Goal: Task Accomplishment & Management: Complete application form

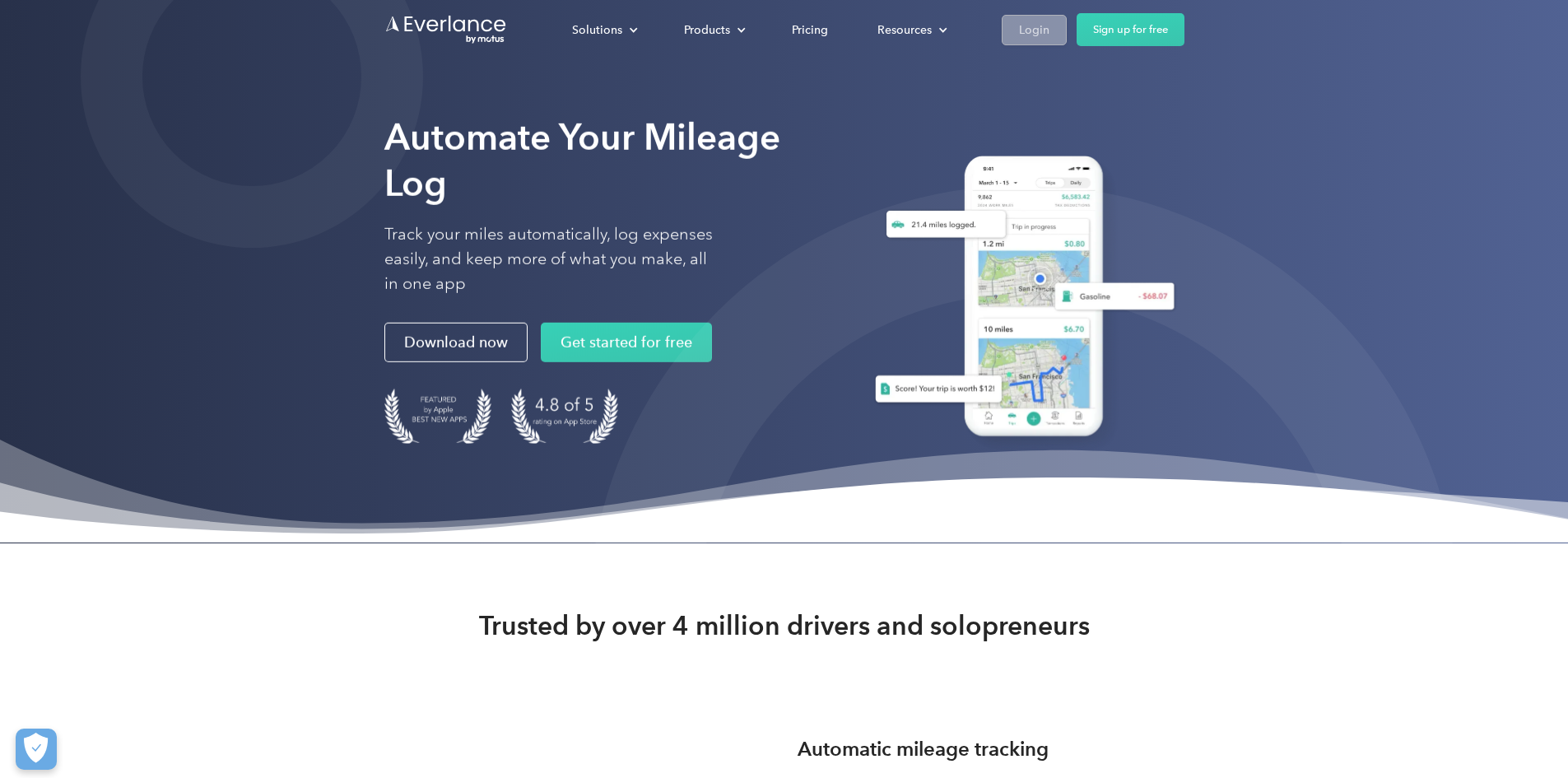
click at [1050, 31] on div "Login" at bounding box center [1034, 30] width 31 height 20
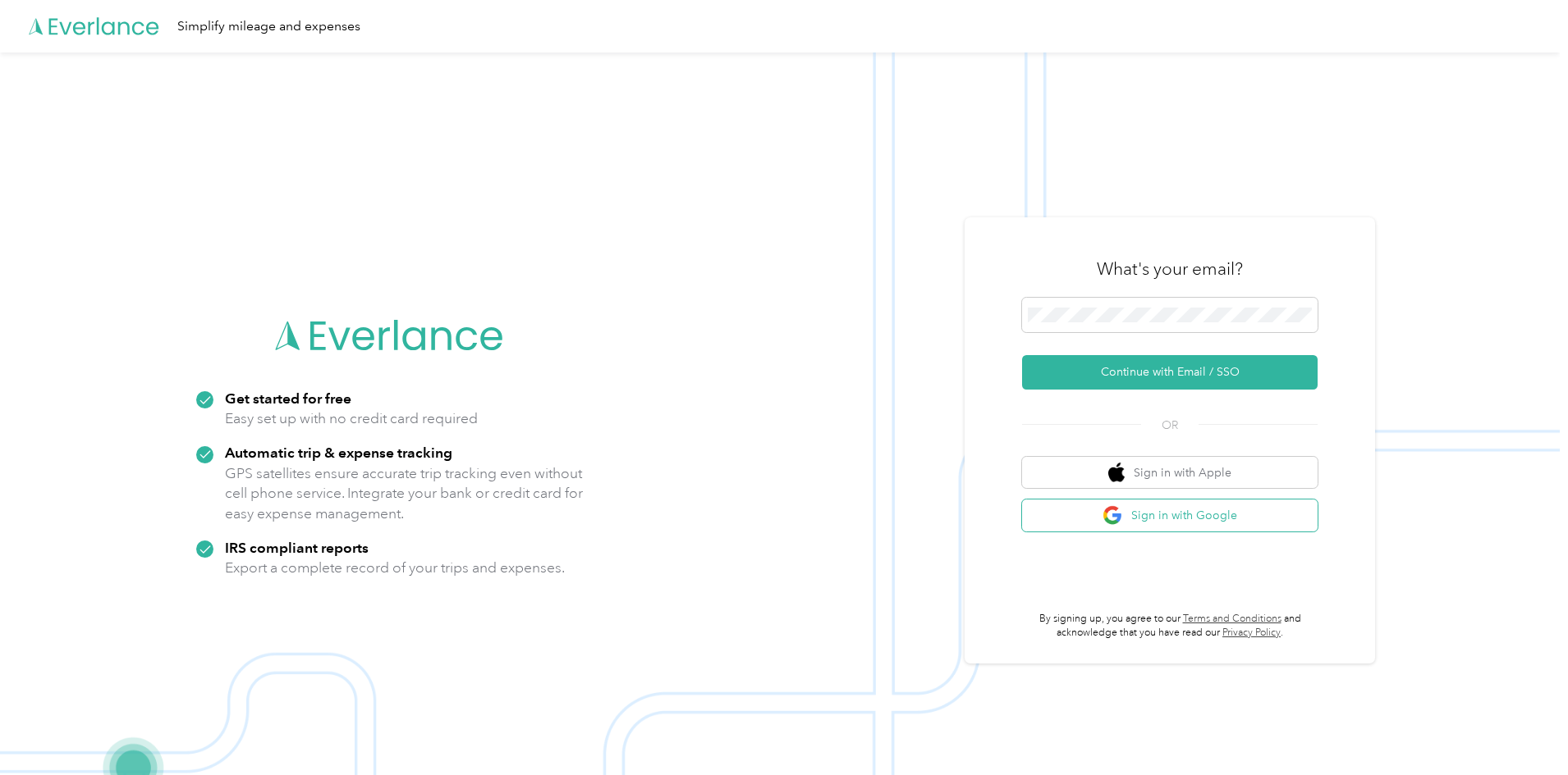
click at [1145, 518] on button "Sign in with Google" at bounding box center [1170, 516] width 296 height 32
click at [1152, 512] on button "Sign in with Google" at bounding box center [1170, 516] width 296 height 32
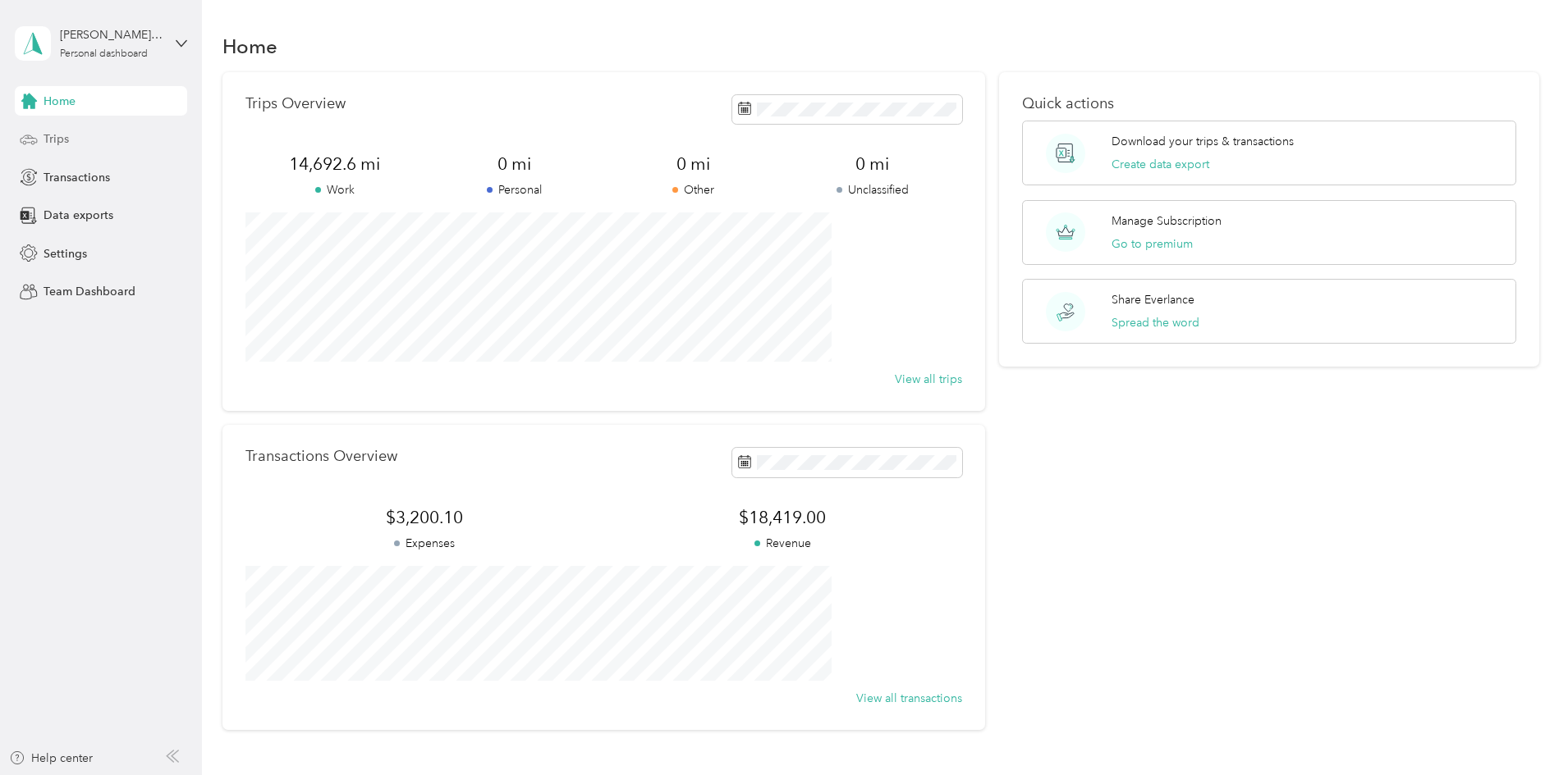
click at [54, 139] on span "Trips" at bounding box center [56, 139] width 26 height 17
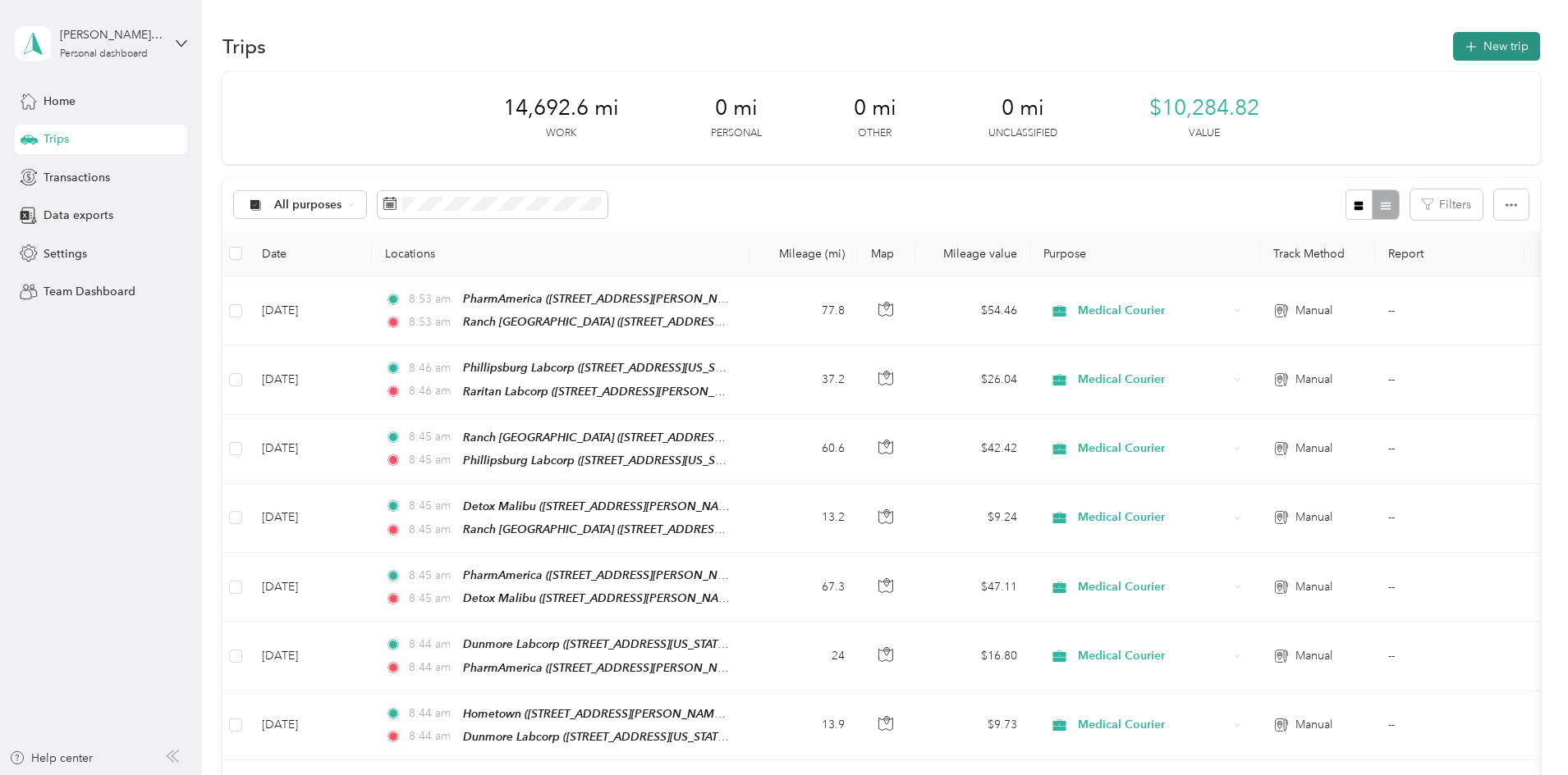
click at [1453, 42] on button "New trip" at bounding box center [1497, 47] width 87 height 29
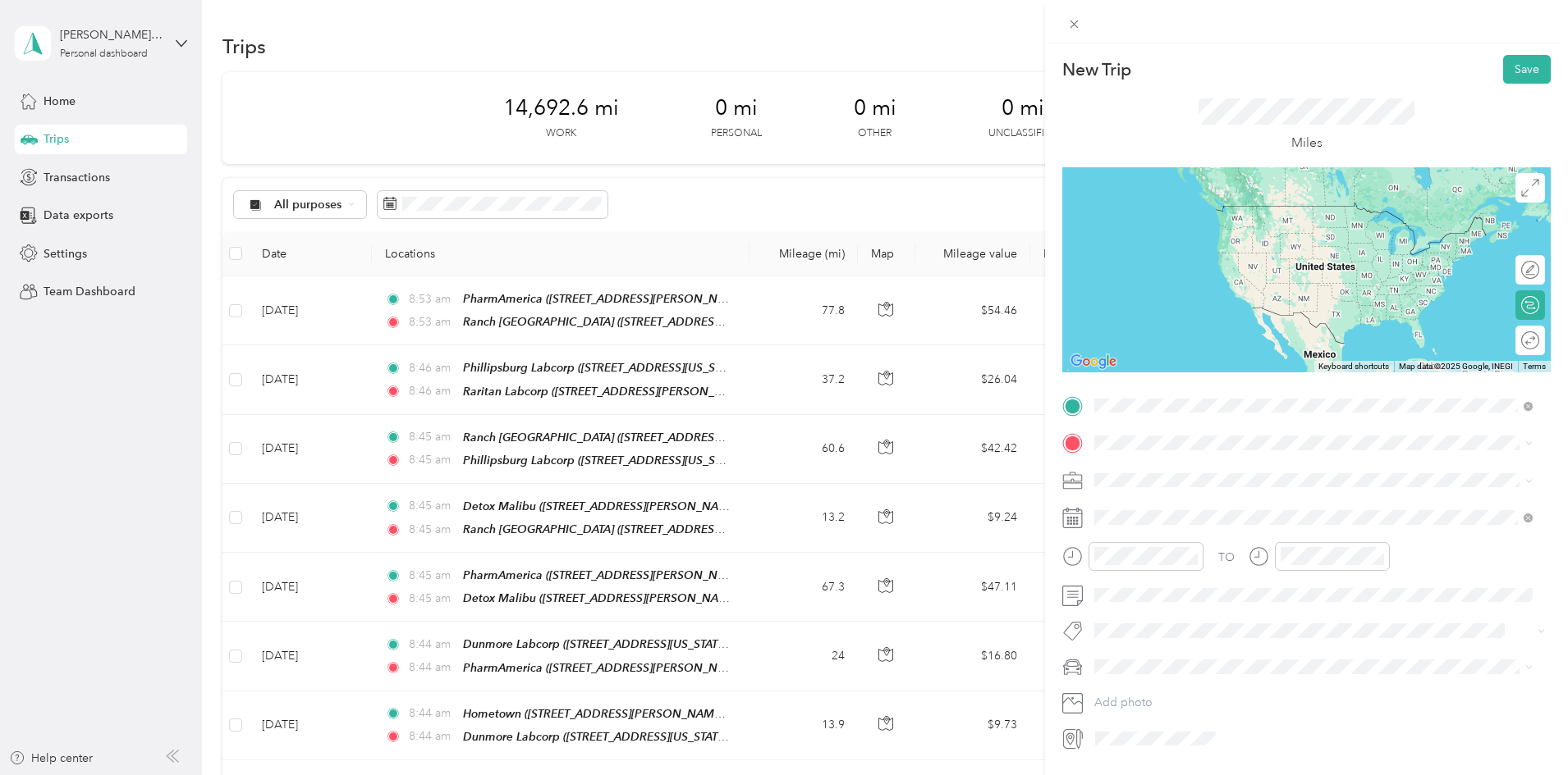
click at [1154, 473] on strong "PharmAmerica" at bounding box center [1165, 471] width 79 height 14
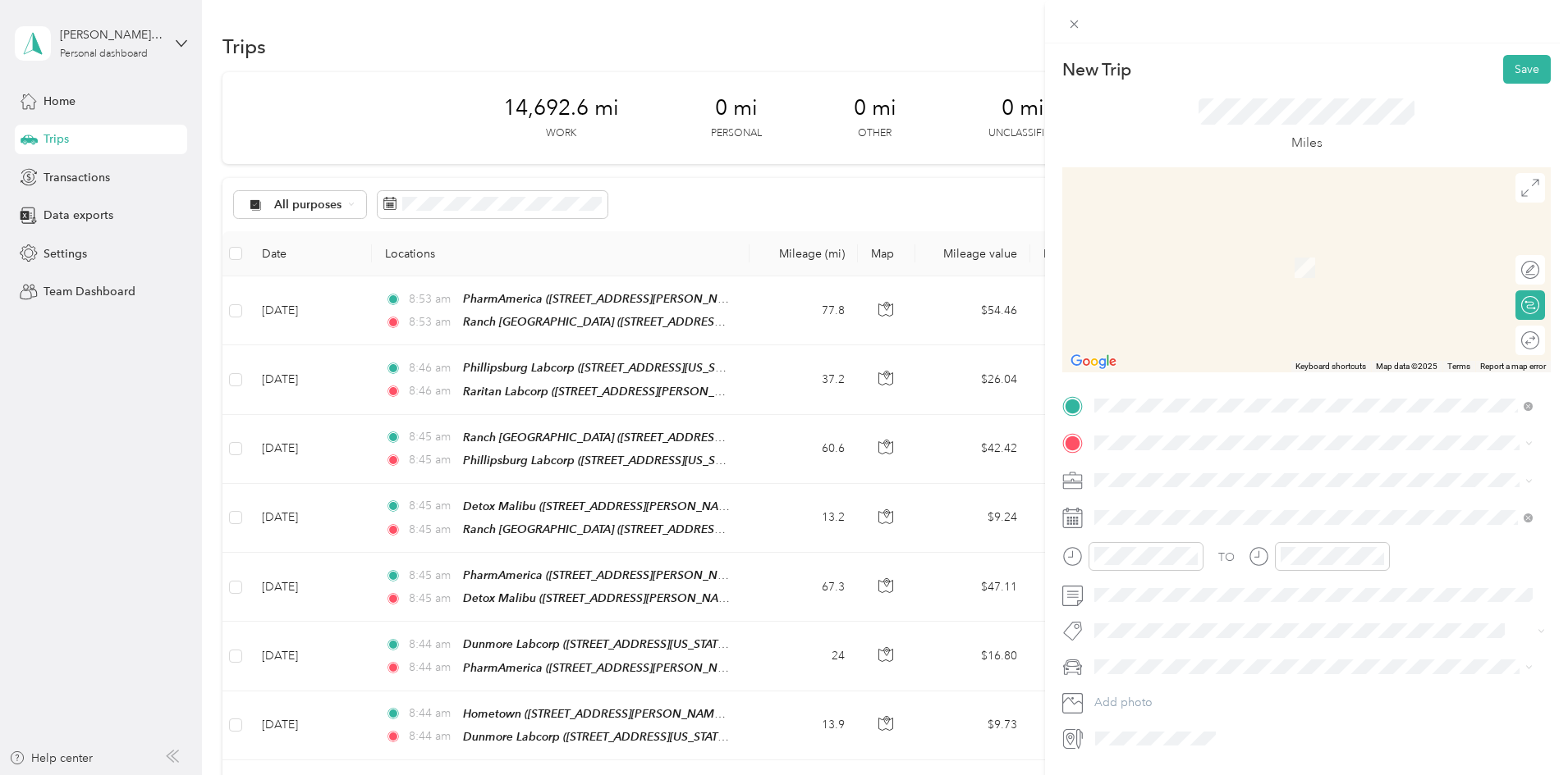
click at [1149, 508] on strong "Oakwood" at bounding box center [1153, 504] width 54 height 14
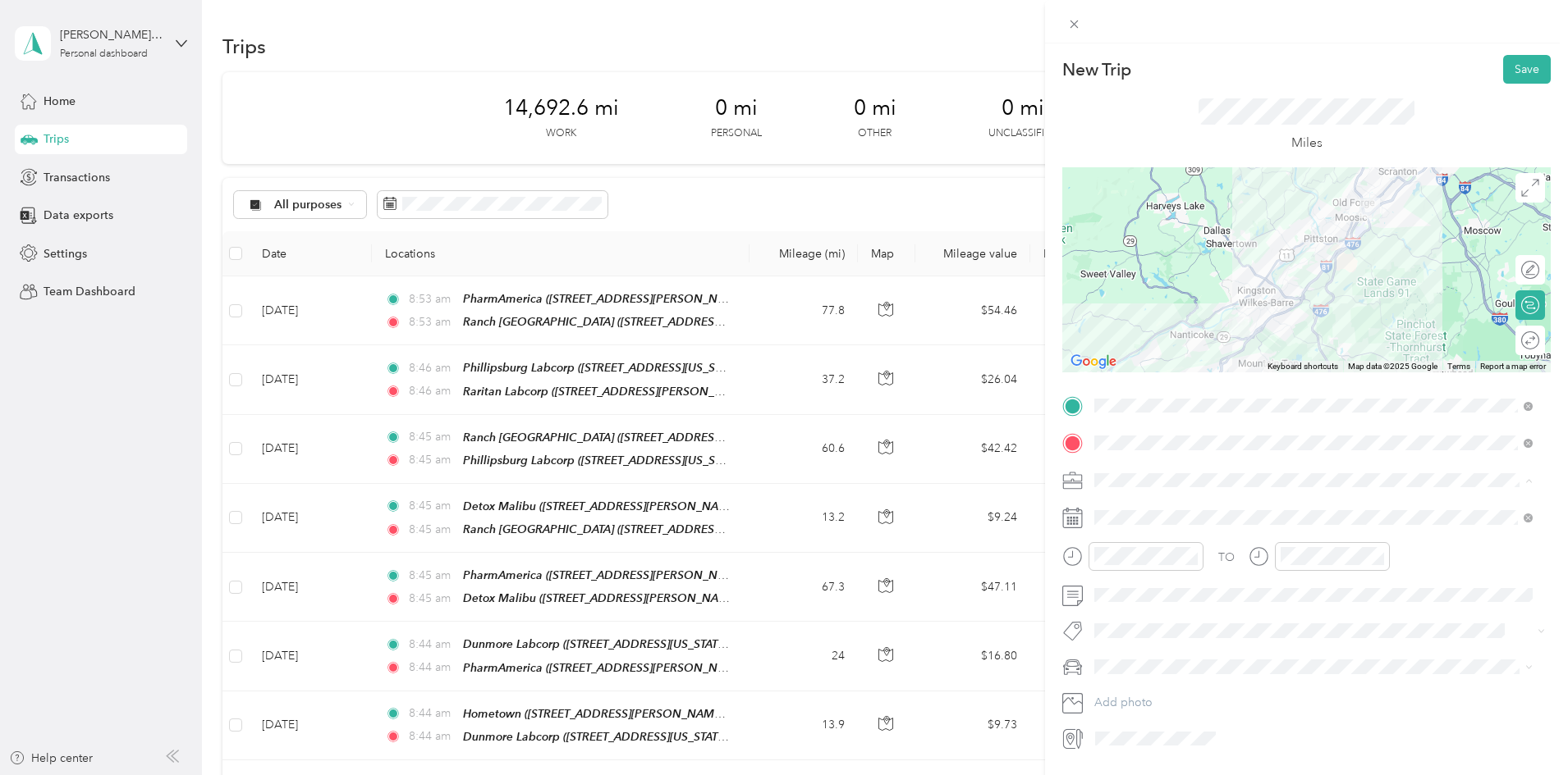
click at [1139, 559] on span "Medical Courier" at bounding box center [1142, 566] width 83 height 14
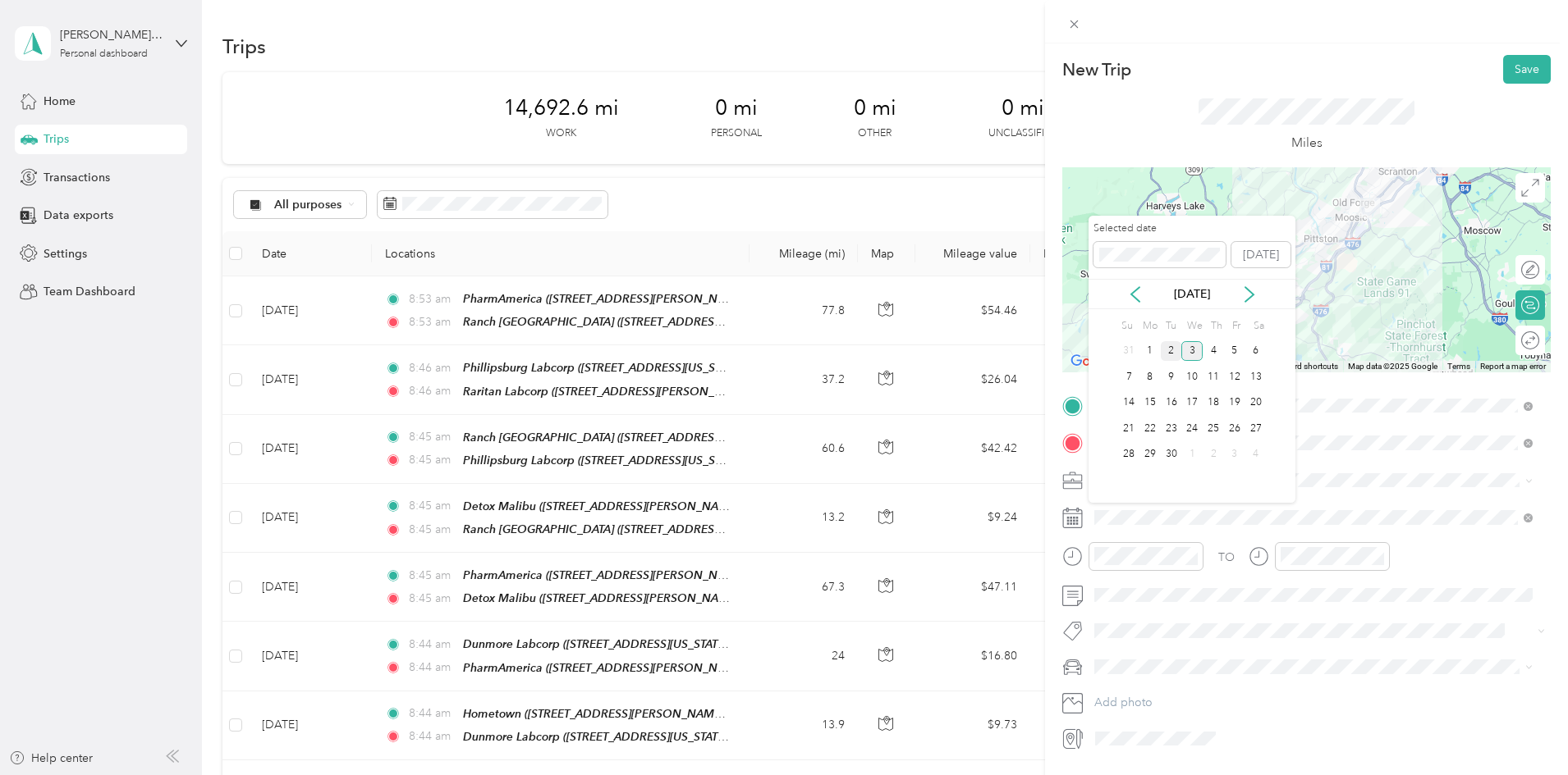
click at [1170, 351] on div "2" at bounding box center [1171, 352] width 21 height 20
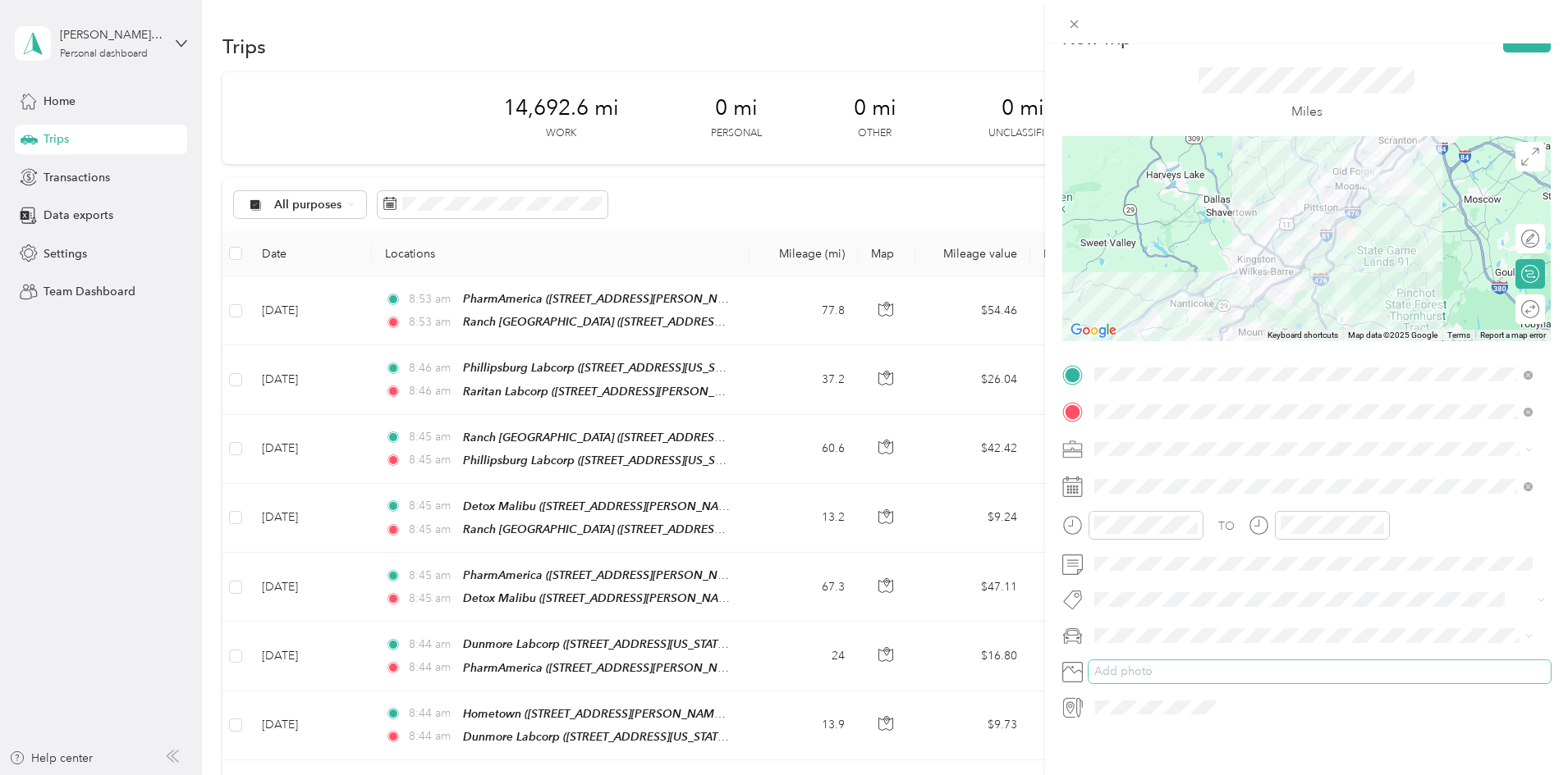
scroll to position [48, 0]
click at [1126, 648] on span "Main Car" at bounding box center [1123, 648] width 46 height 14
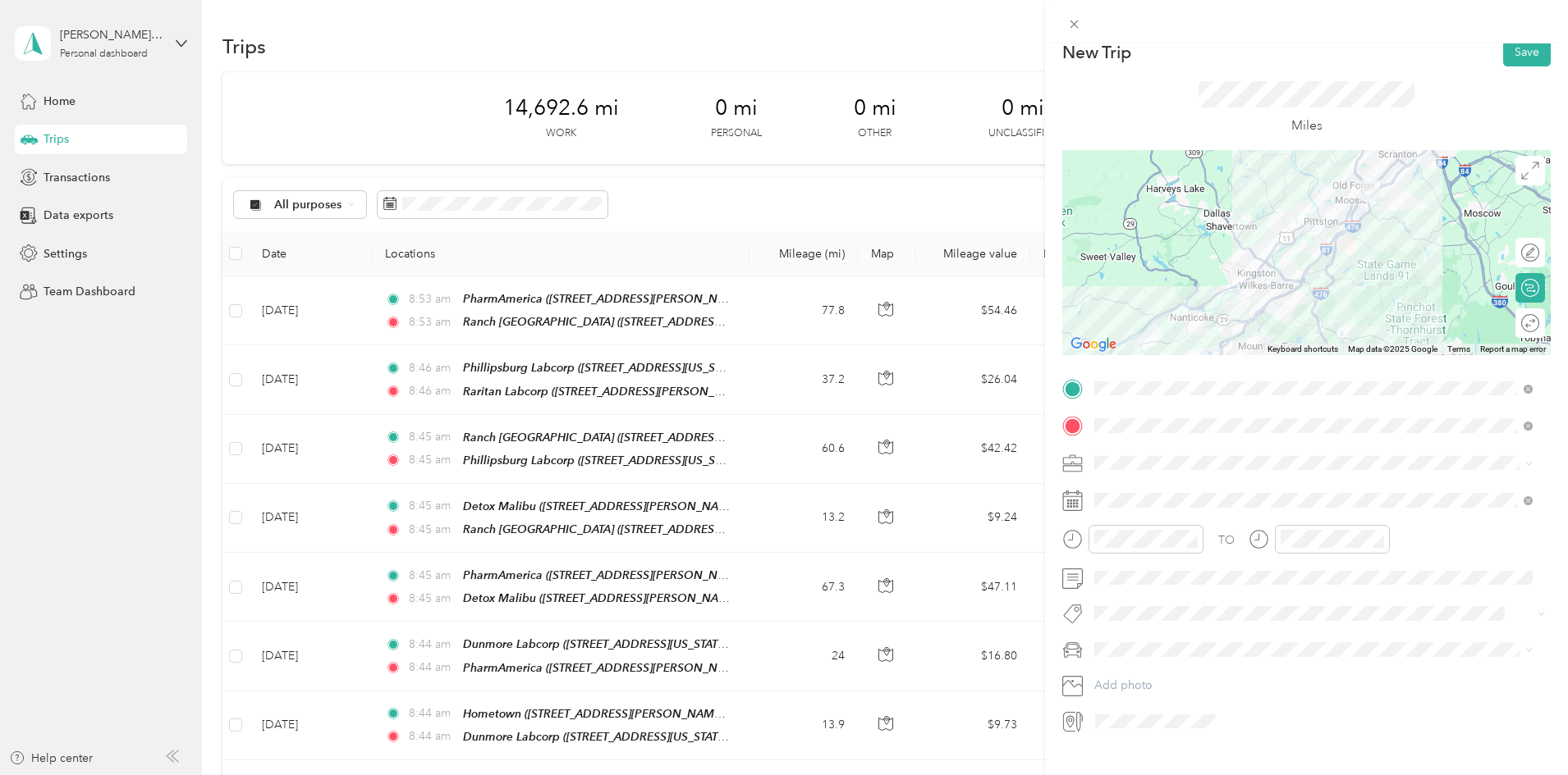
scroll to position [0, 0]
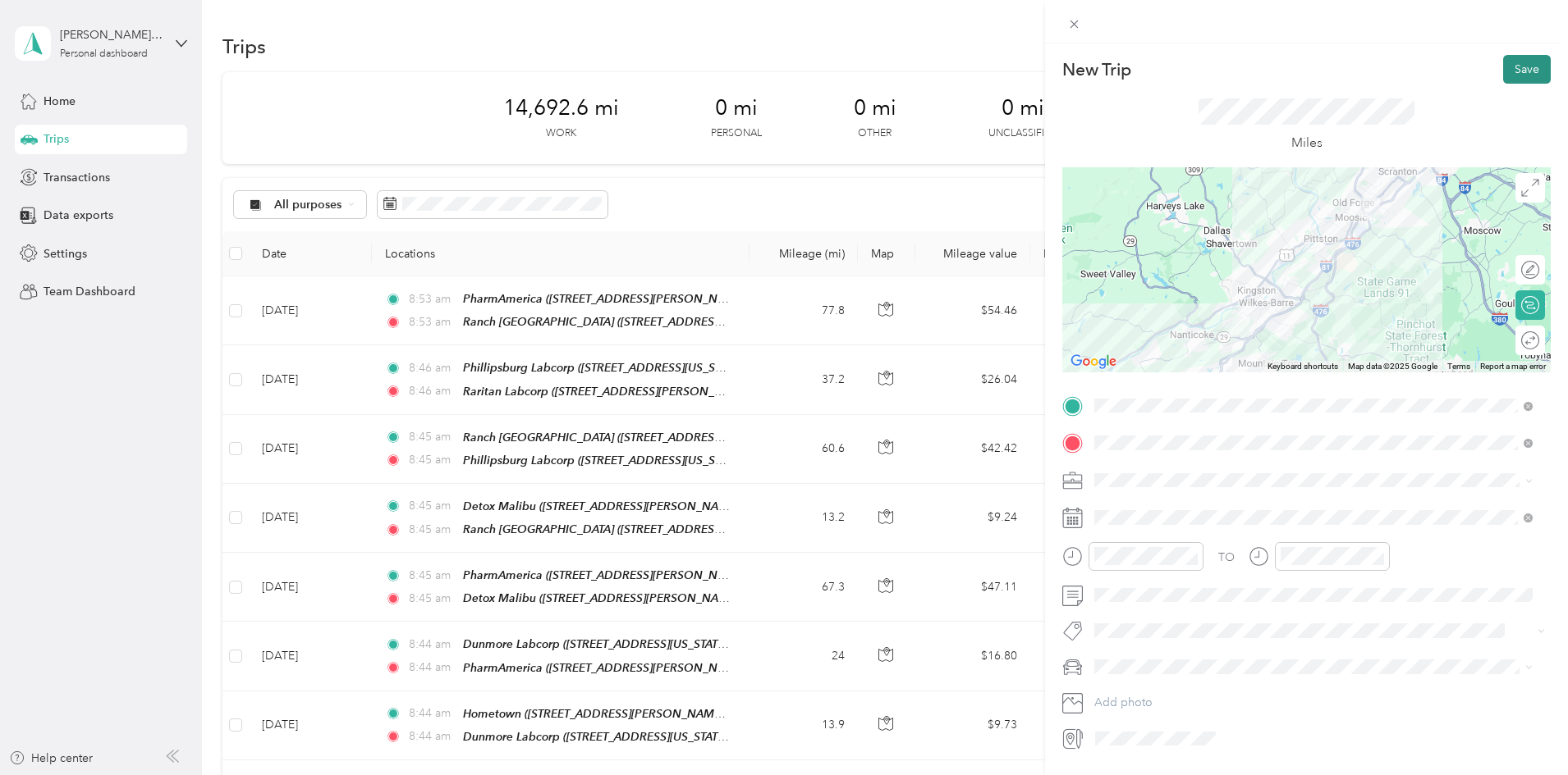
click at [1520, 76] on button "Save" at bounding box center [1527, 70] width 48 height 29
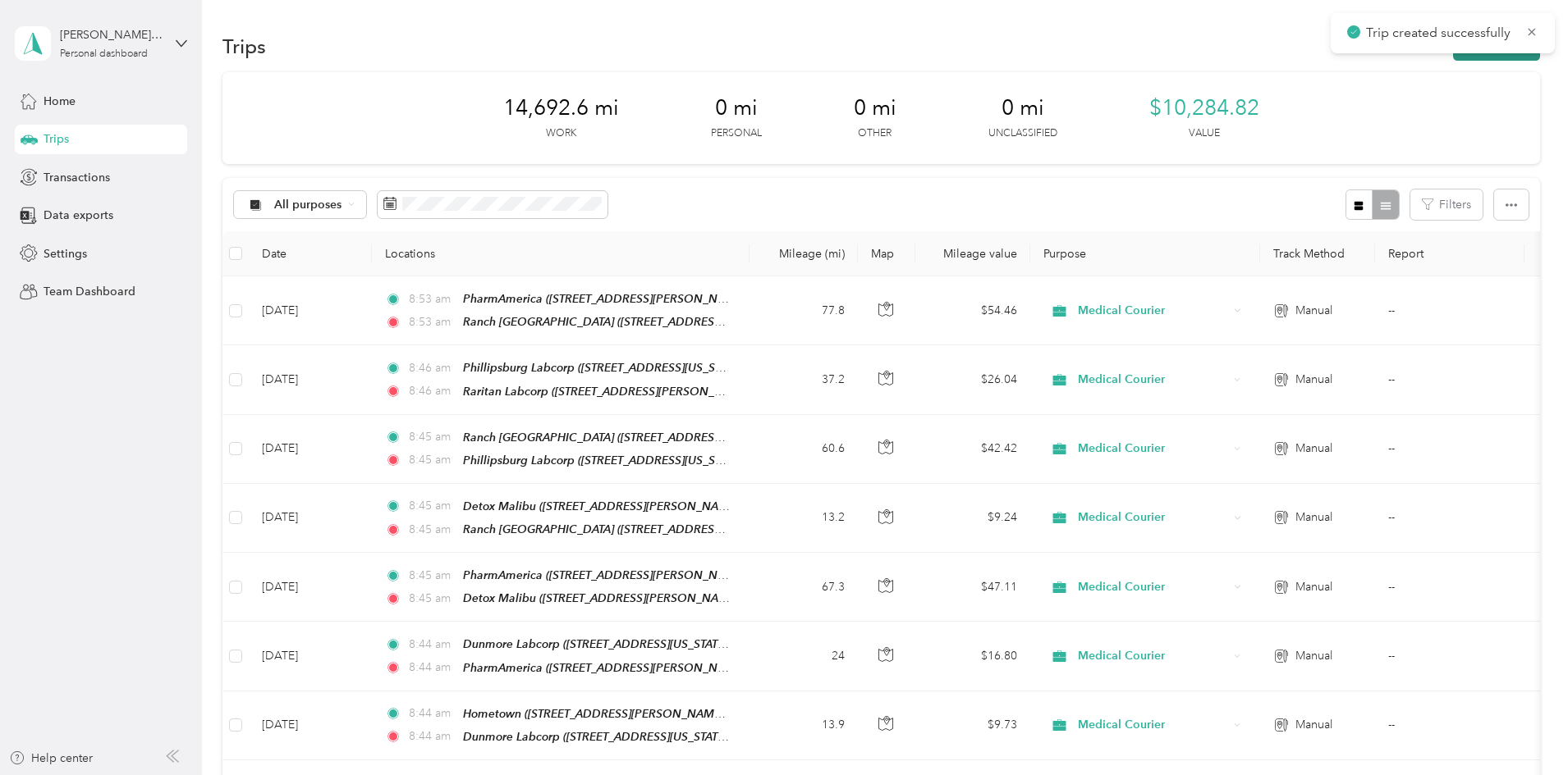
click at [1453, 59] on button "New trip" at bounding box center [1497, 47] width 87 height 29
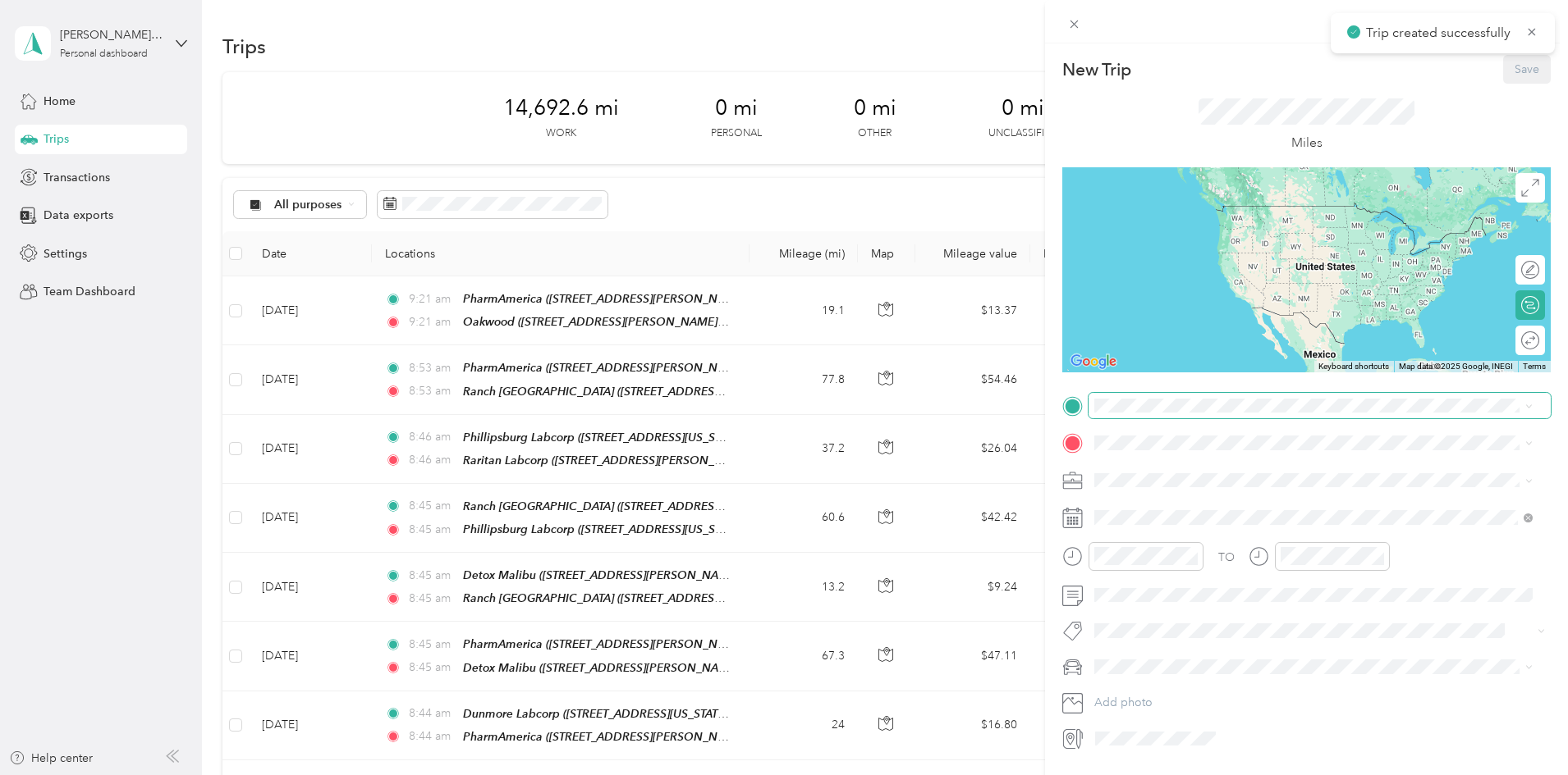
click at [1126, 413] on span at bounding box center [1320, 405] width 463 height 26
click at [1162, 472] on strong "Oakwood" at bounding box center [1153, 471] width 54 height 14
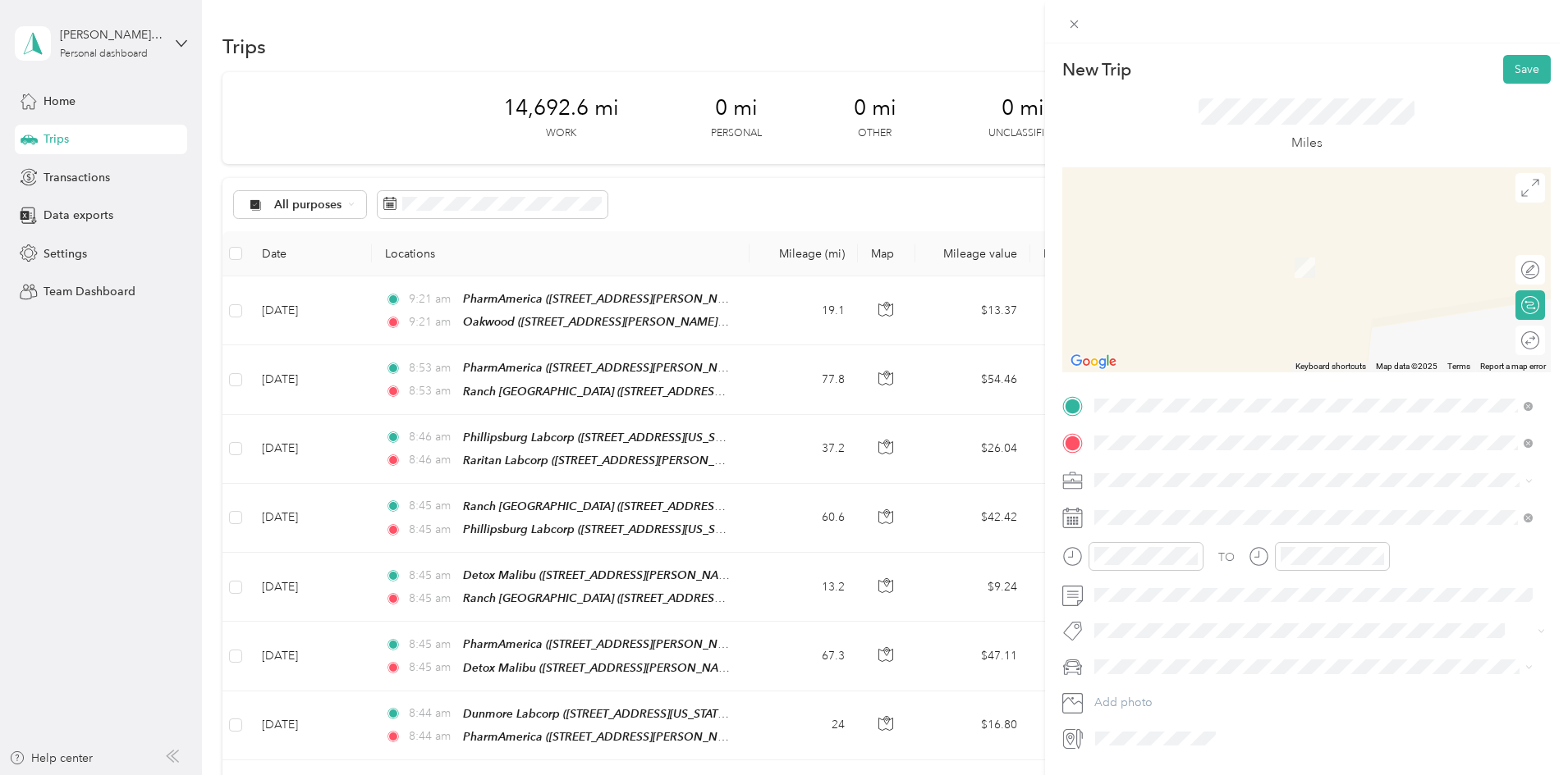
click at [1148, 518] on div "St. [PERSON_NAME] [STREET_ADDRESS][PERSON_NAME][US_STATE]" at bounding box center [1253, 518] width 255 height 35
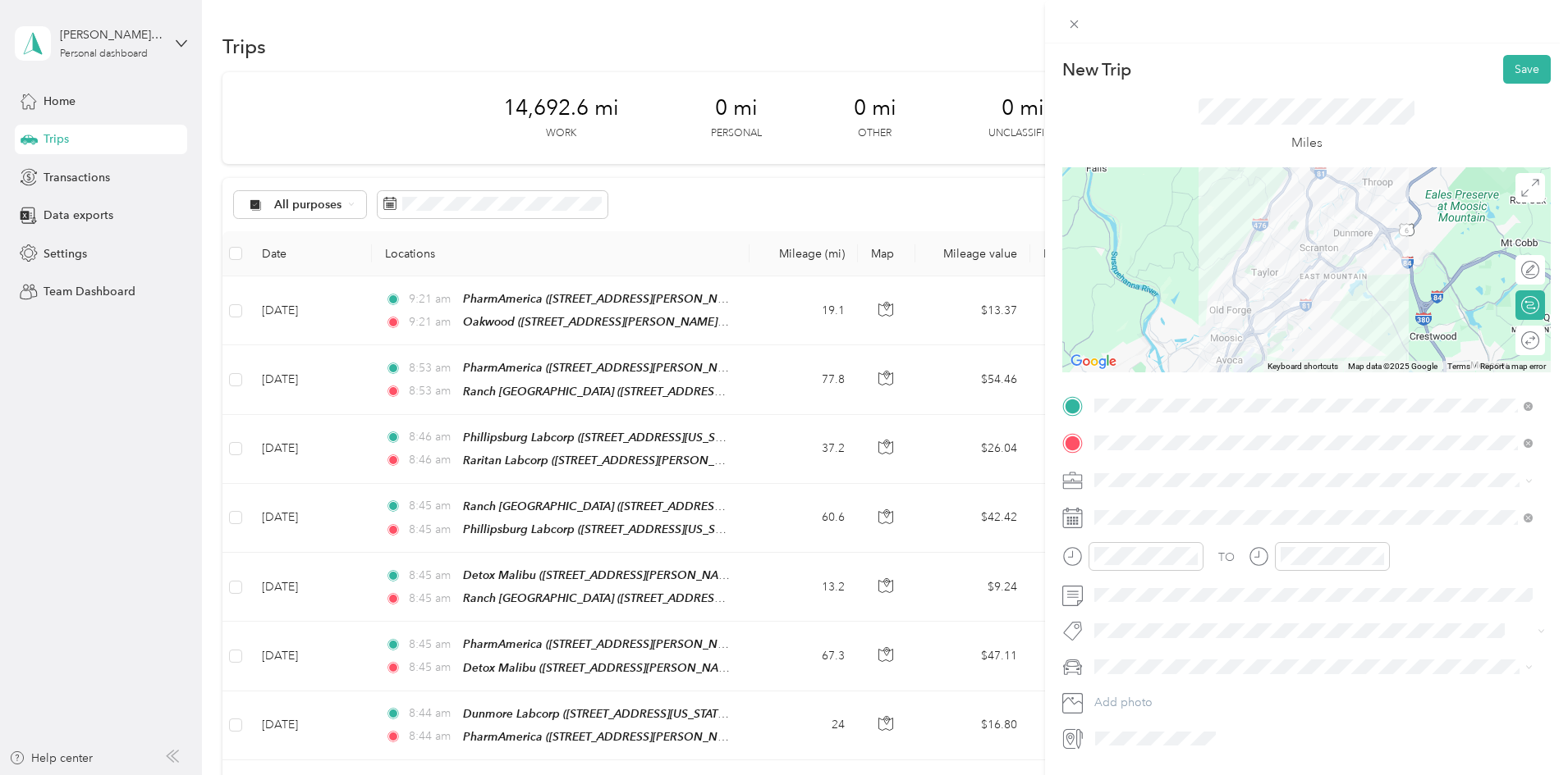
click at [1132, 469] on span at bounding box center [1320, 480] width 463 height 26
click at [1156, 557] on li "Medical Courier" at bounding box center [1313, 567] width 450 height 29
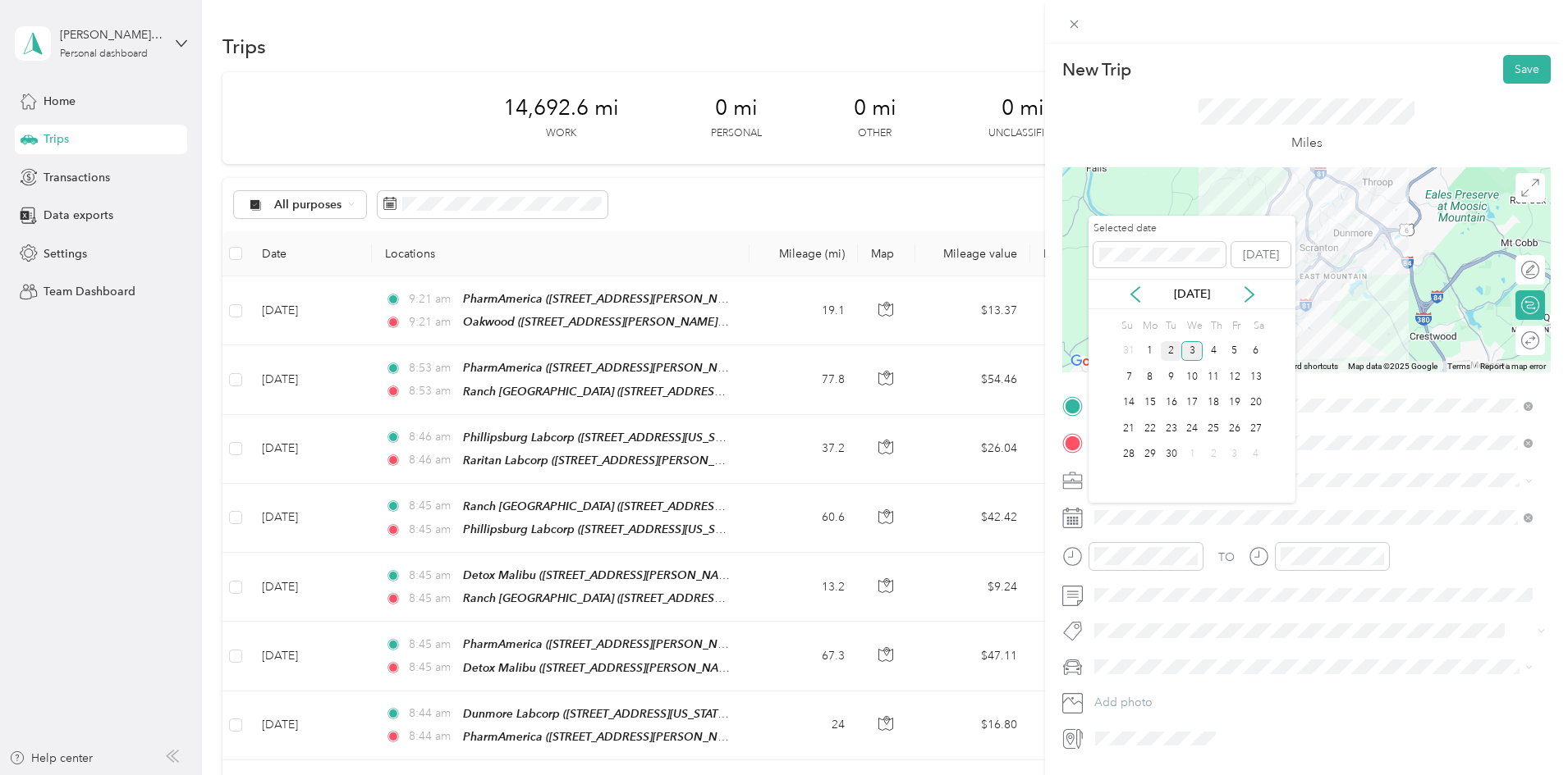
click at [1173, 350] on div "2" at bounding box center [1171, 352] width 21 height 20
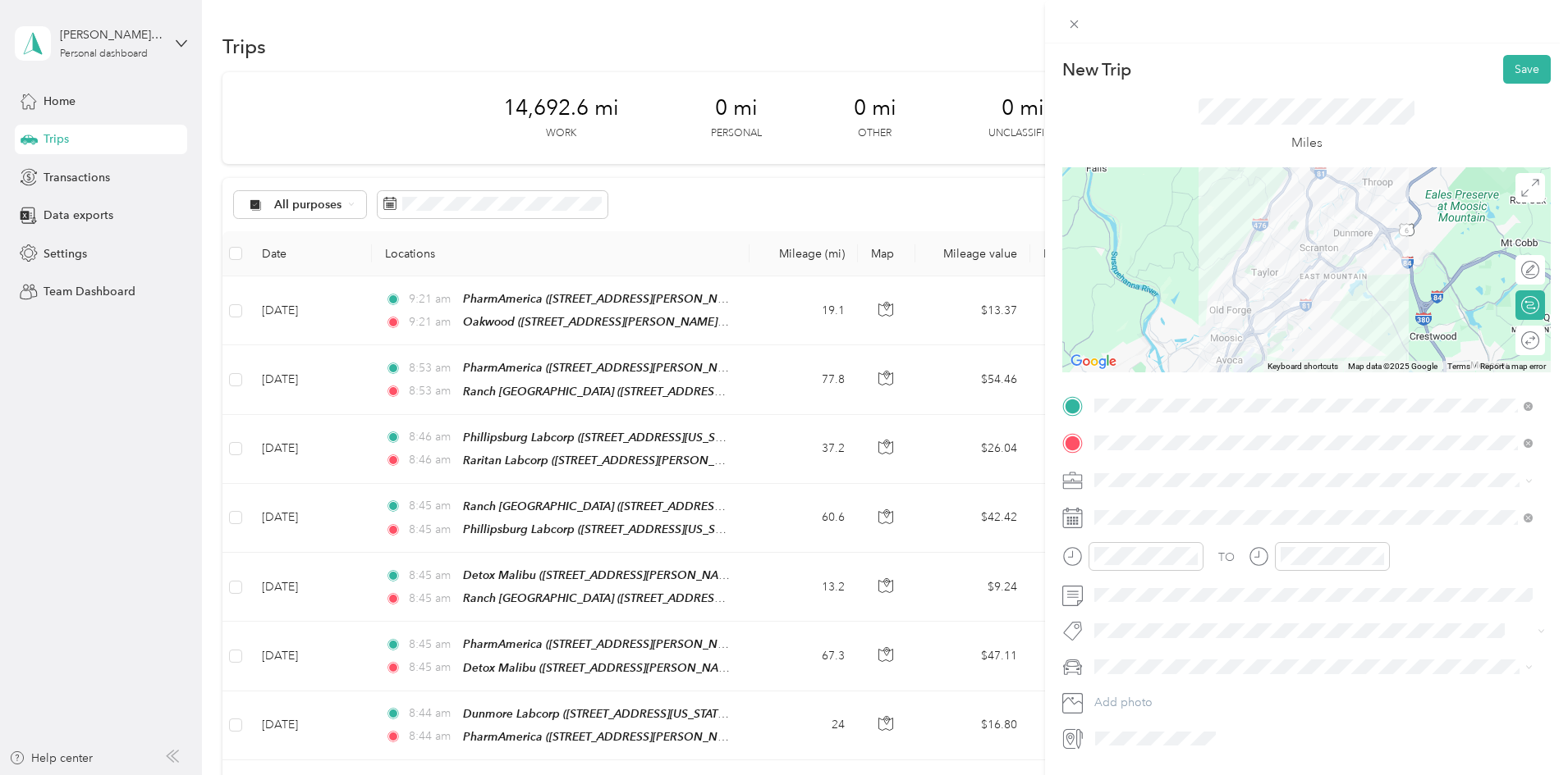
click at [1134, 700] on span "Main Car" at bounding box center [1123, 695] width 46 height 14
click at [1503, 65] on button "Save" at bounding box center [1527, 70] width 48 height 29
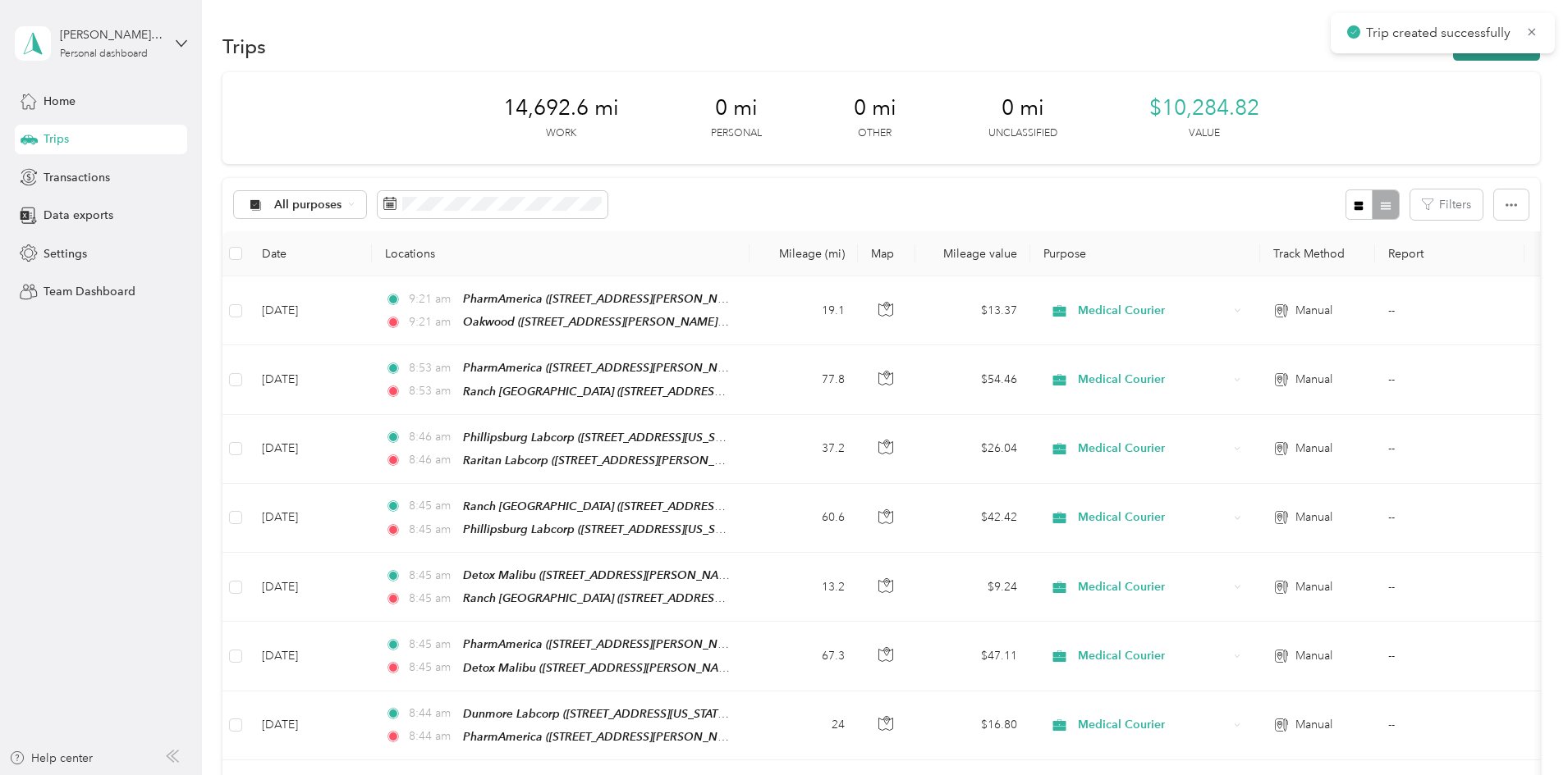
click at [1453, 59] on button "New trip" at bounding box center [1497, 47] width 87 height 29
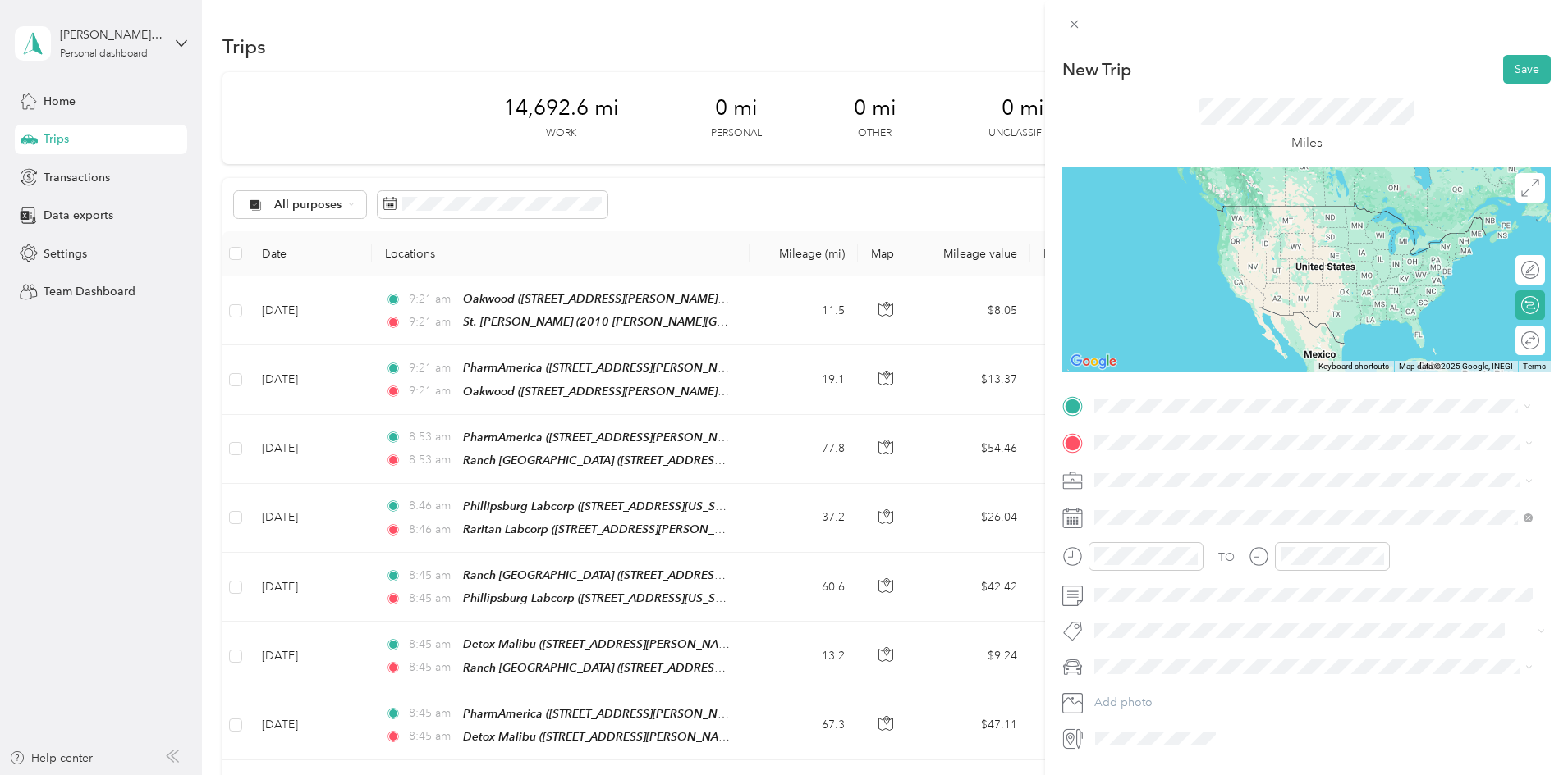
click at [1139, 466] on strong "St. [PERSON_NAME]" at bounding box center [1183, 470] width 114 height 14
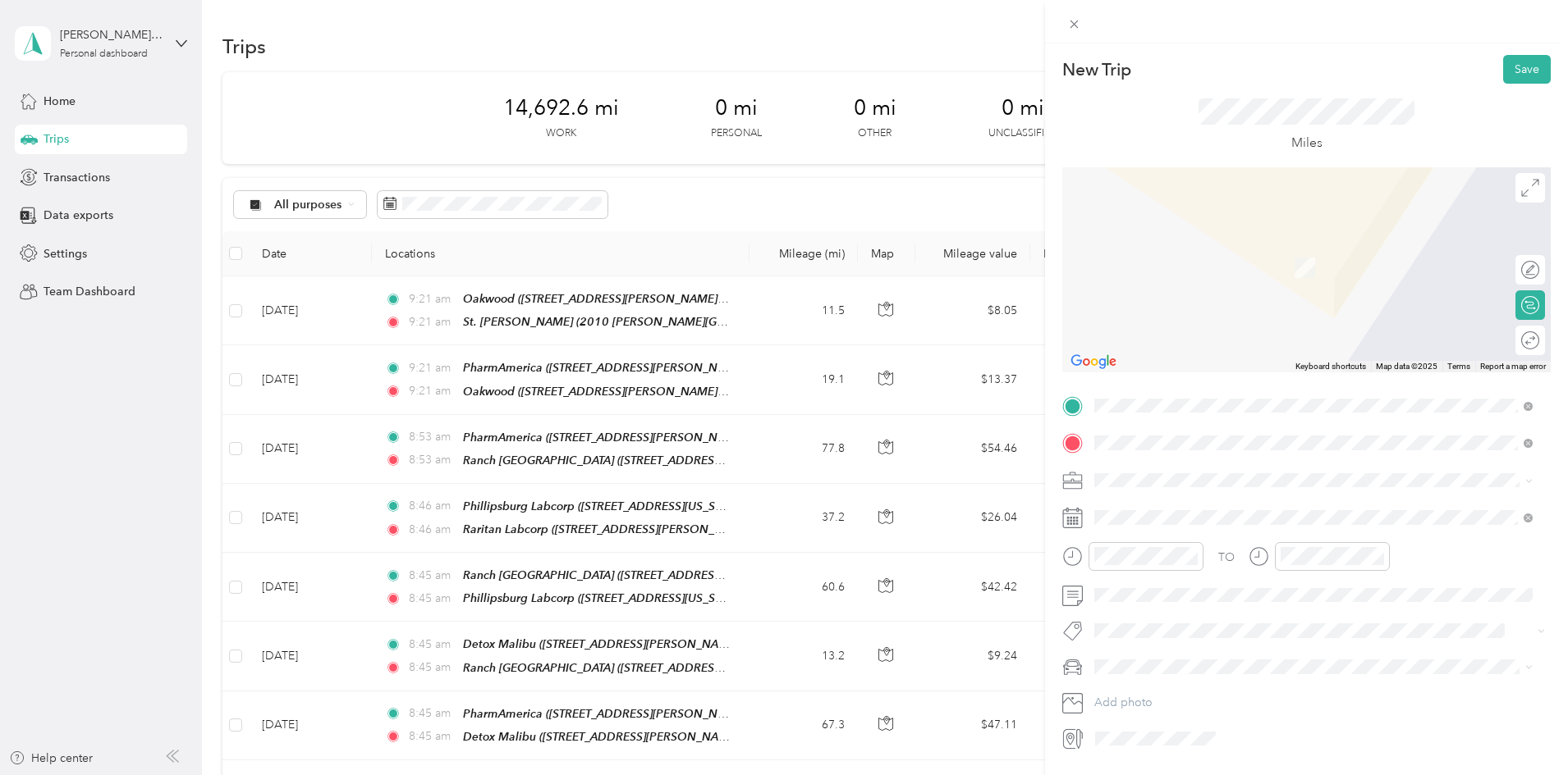
click at [1154, 512] on strong "Elan Skilled Nursing" at bounding box center [1180, 507] width 109 height 14
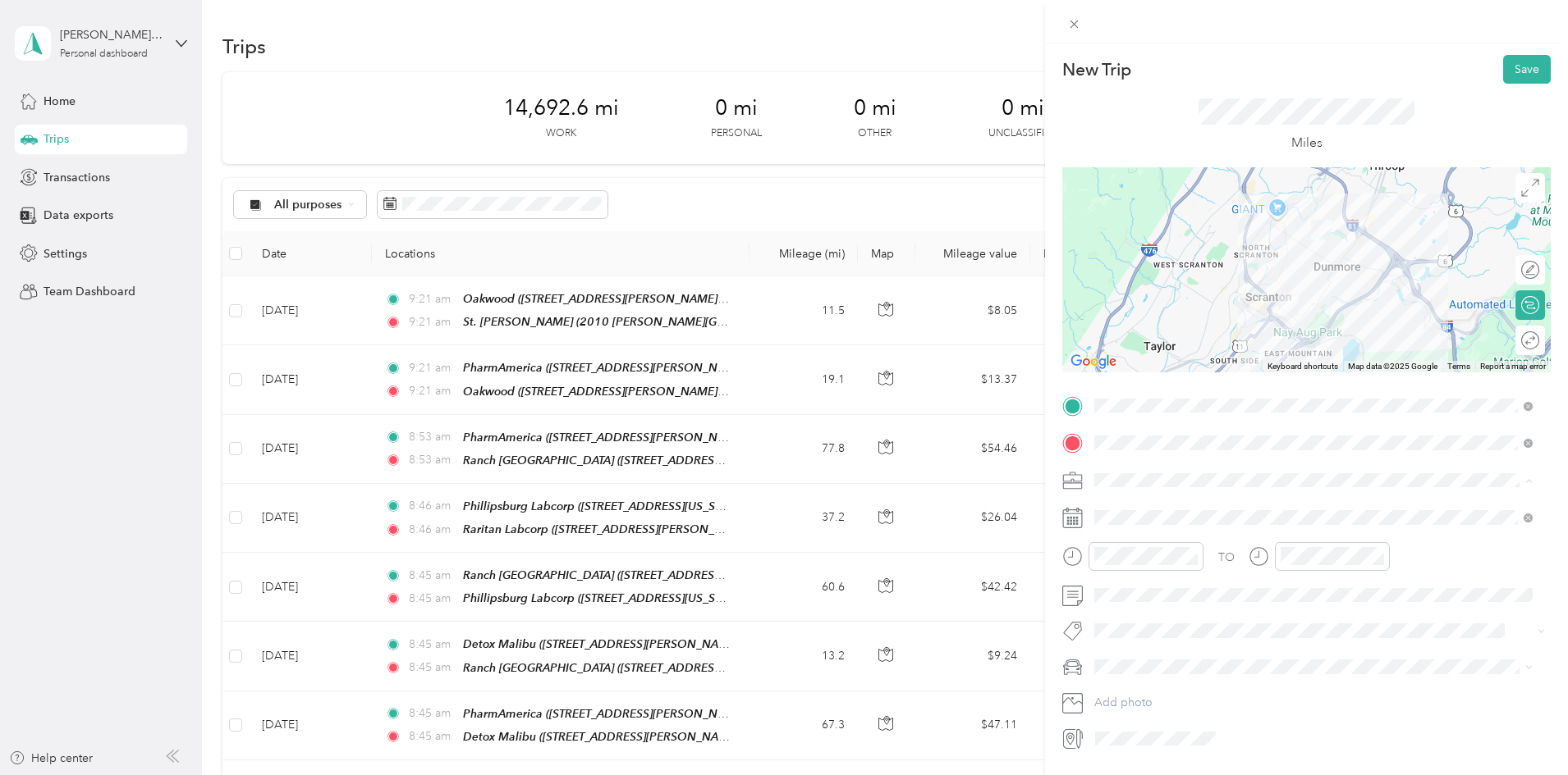
click at [1153, 559] on span "Medical Courier" at bounding box center [1142, 566] width 83 height 14
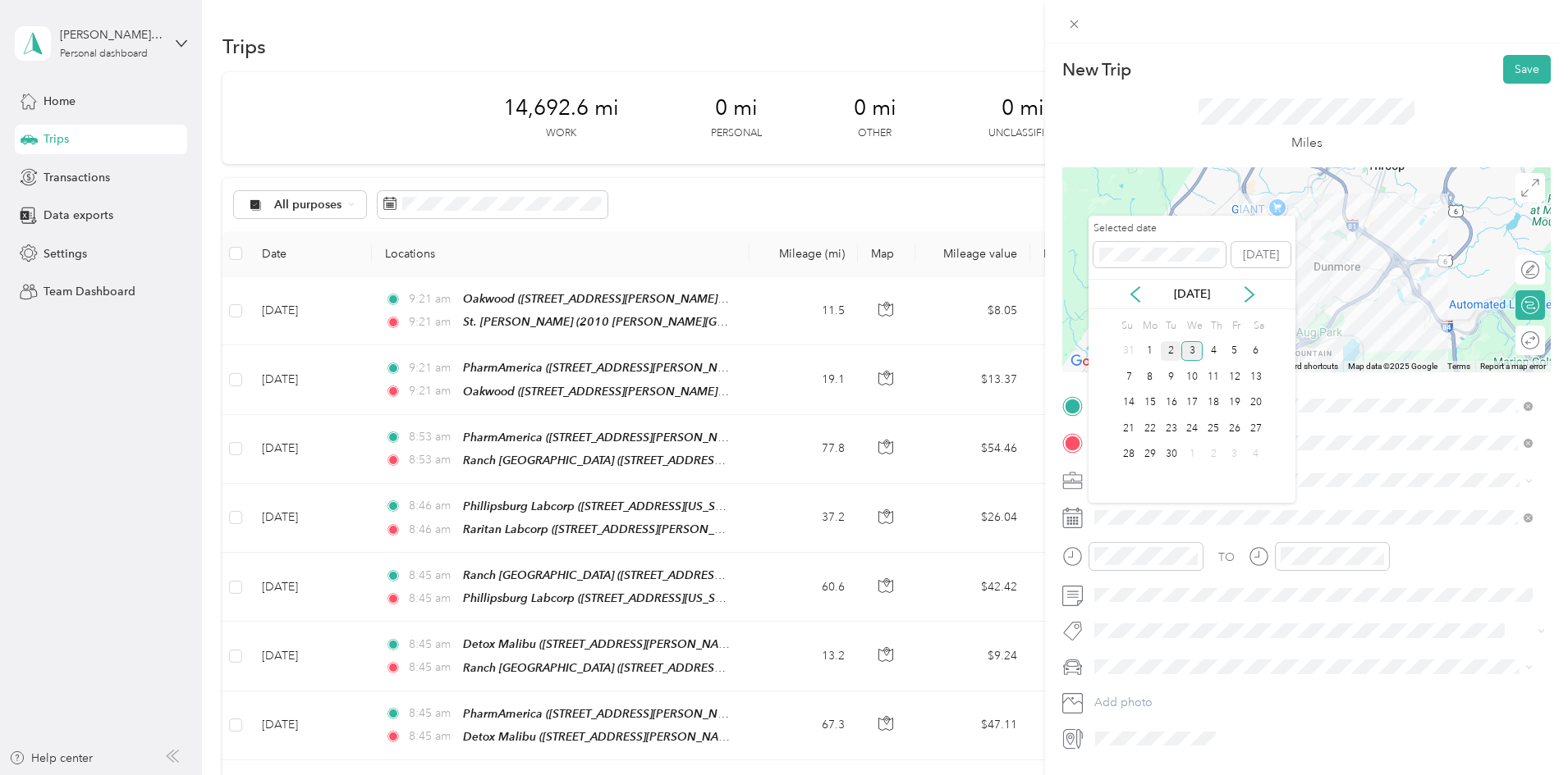
click at [1173, 351] on div "2" at bounding box center [1171, 352] width 21 height 20
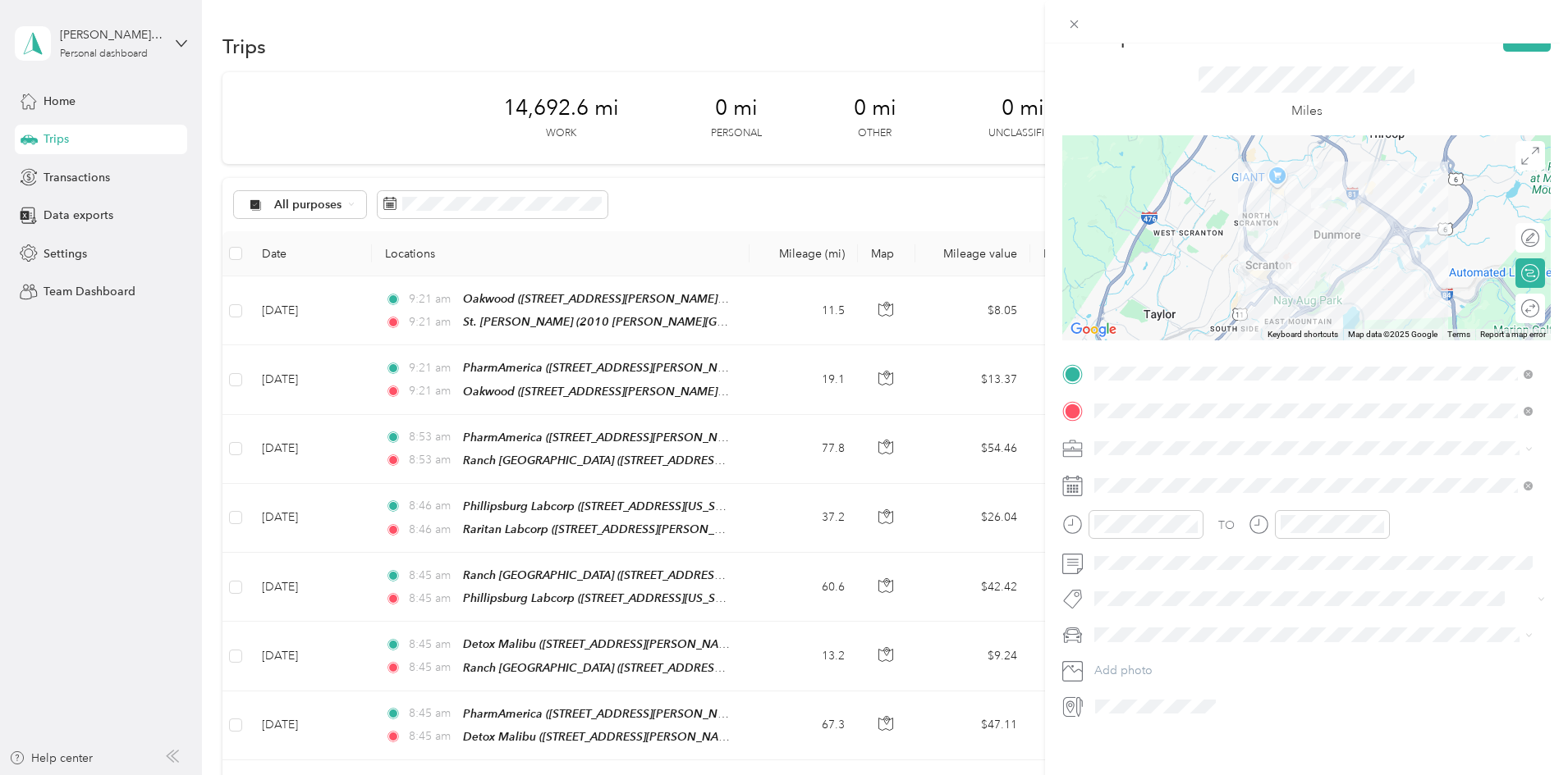
scroll to position [48, 0]
click at [1132, 642] on span "Main Car" at bounding box center [1123, 648] width 46 height 14
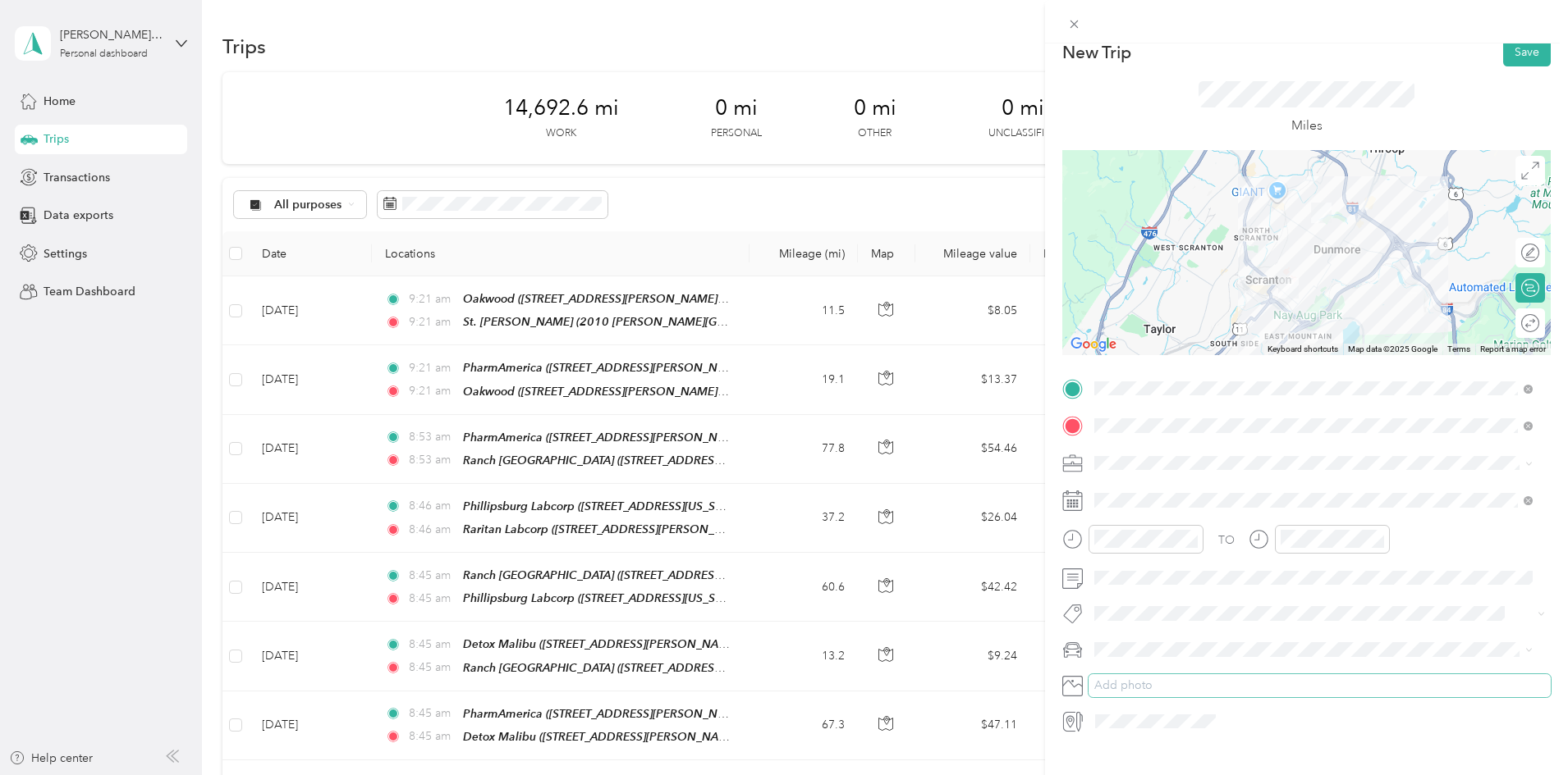
scroll to position [0, 0]
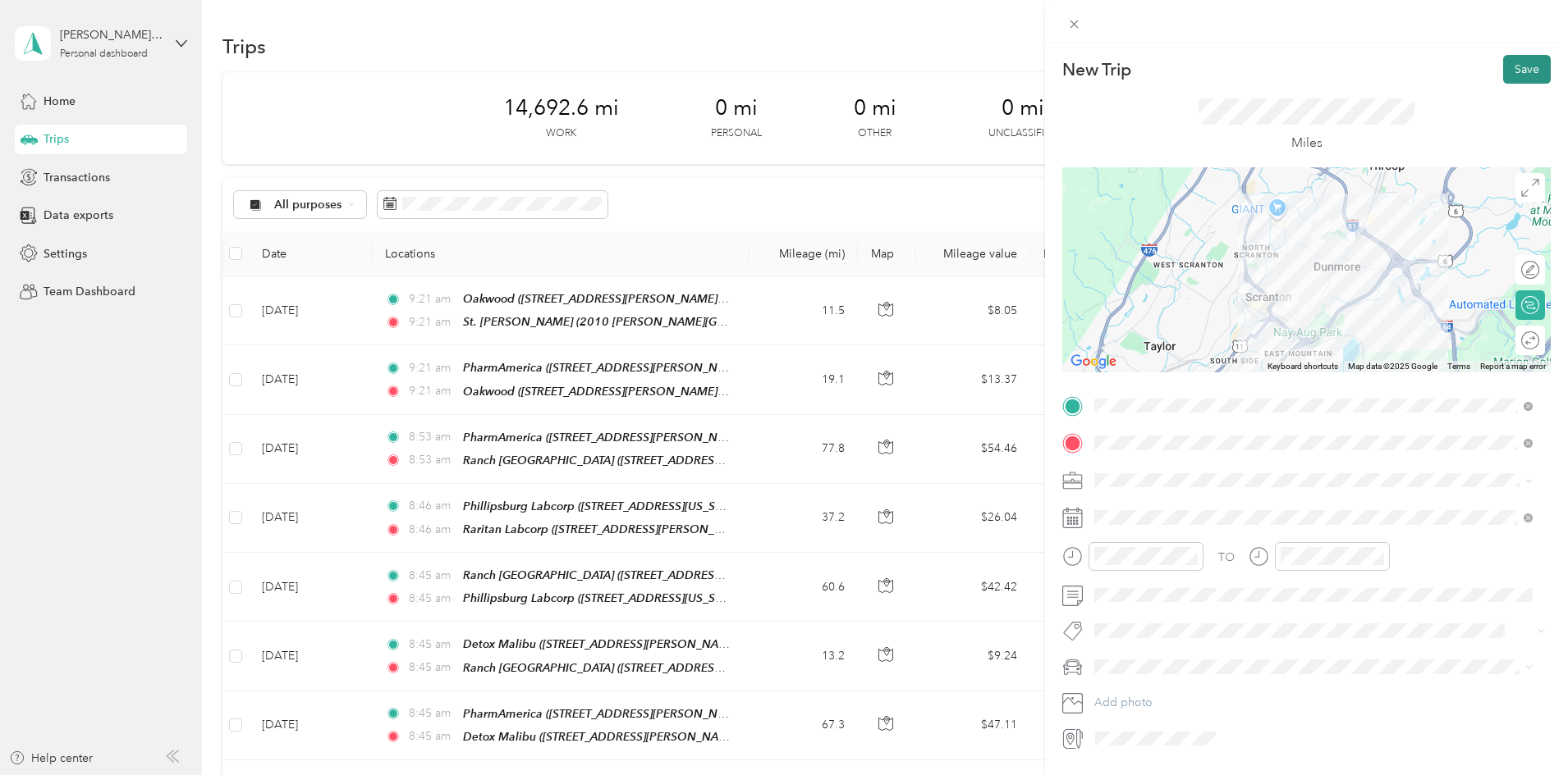
click at [1512, 67] on button "Save" at bounding box center [1527, 70] width 48 height 29
